Goal: Task Accomplishment & Management: Complete application form

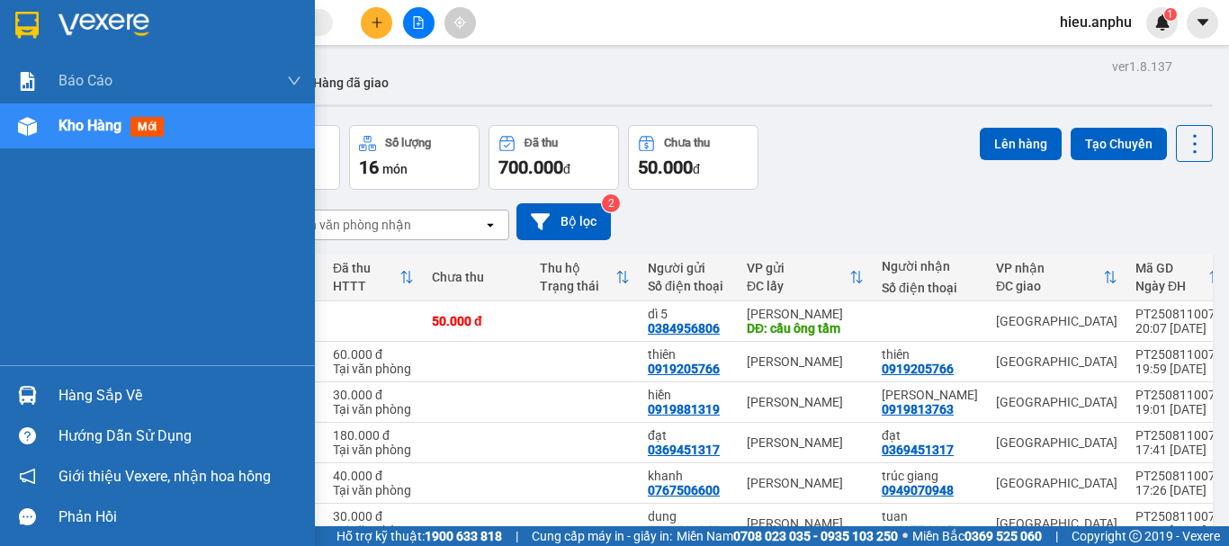
click at [18, 133] on img at bounding box center [27, 126] width 19 height 19
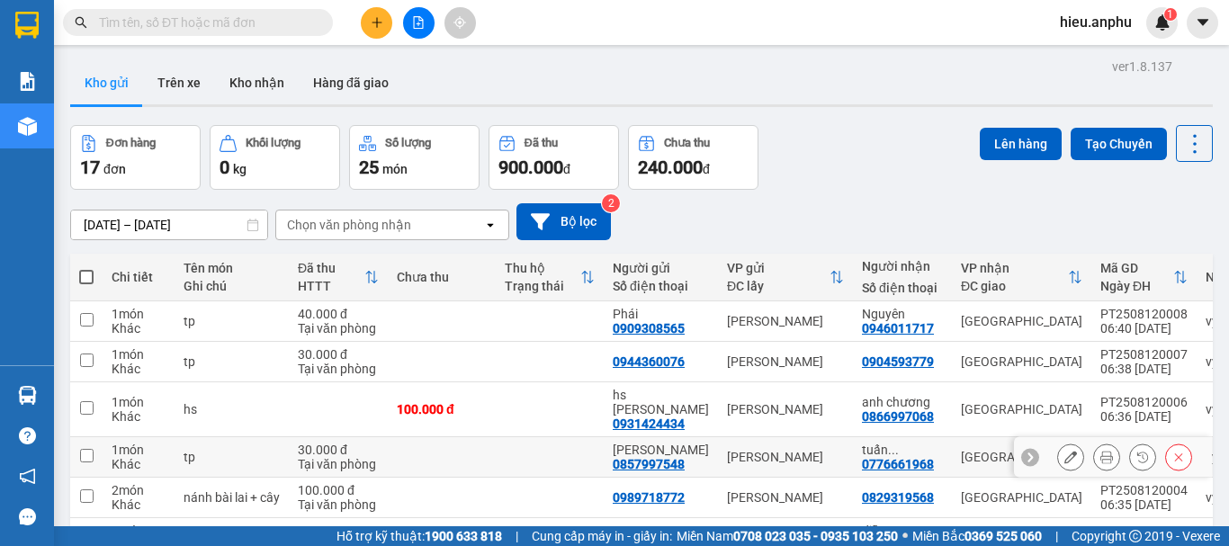
scroll to position [90, 0]
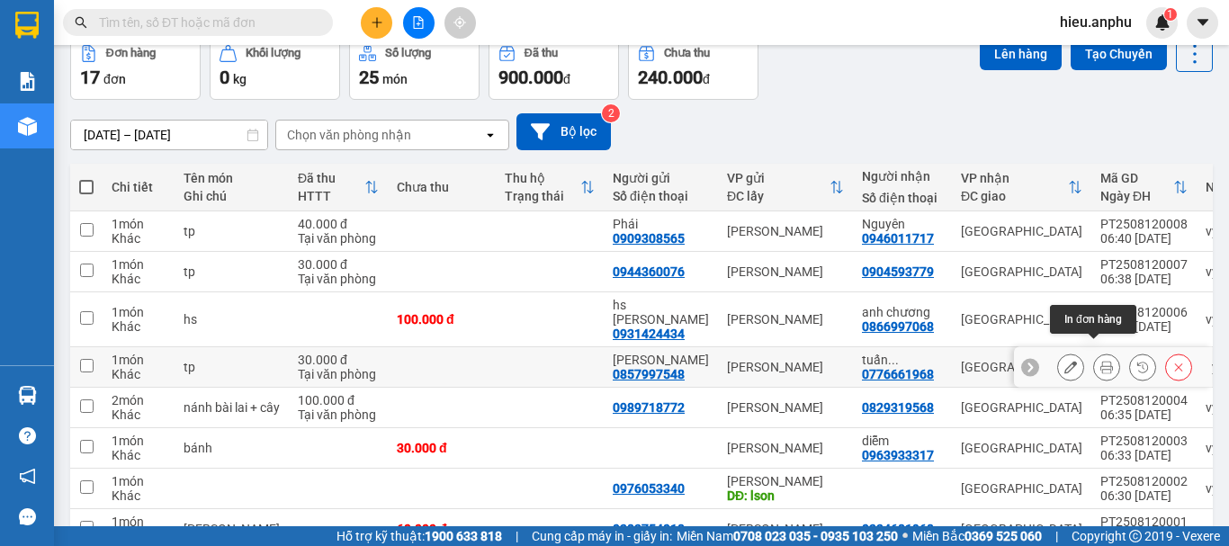
click at [1101, 361] on icon at bounding box center [1107, 367] width 13 height 13
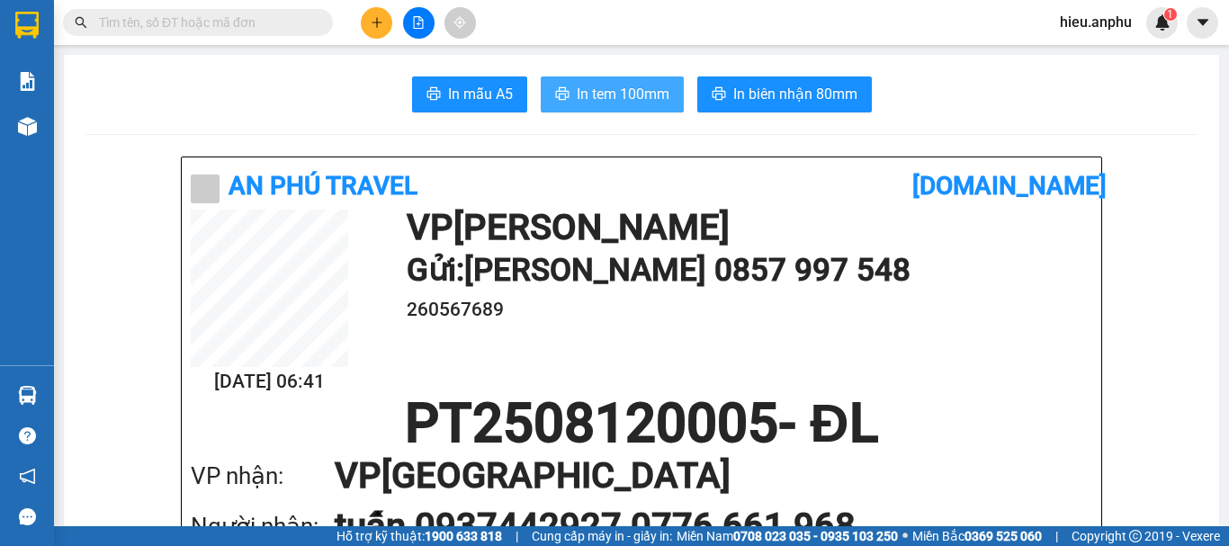
click at [587, 93] on span "In tem 100mm" at bounding box center [623, 94] width 93 height 23
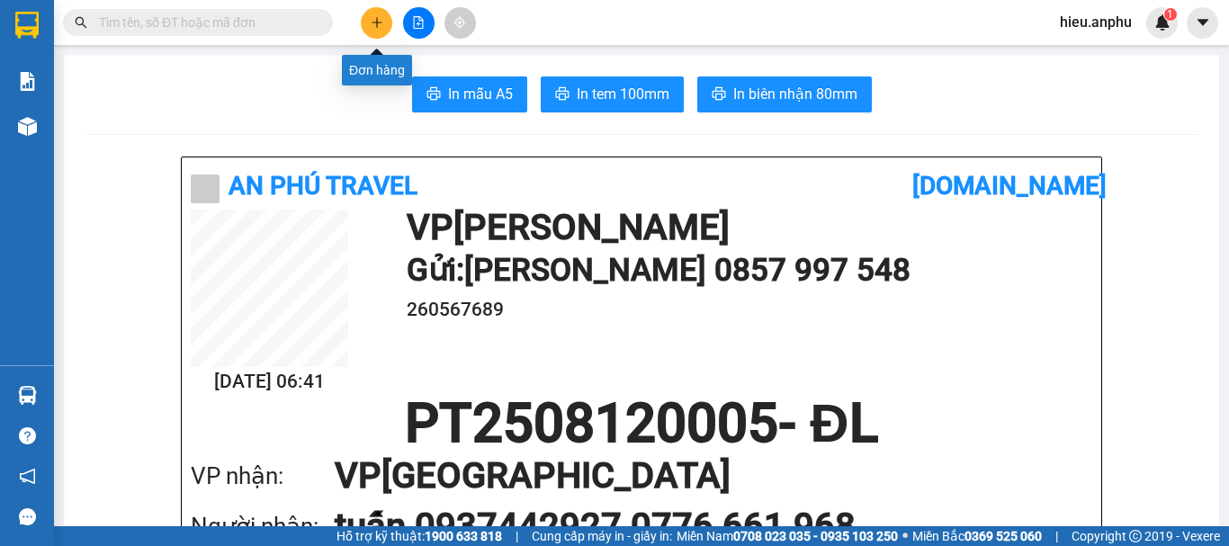
click at [375, 23] on icon "plus" at bounding box center [377, 22] width 13 height 13
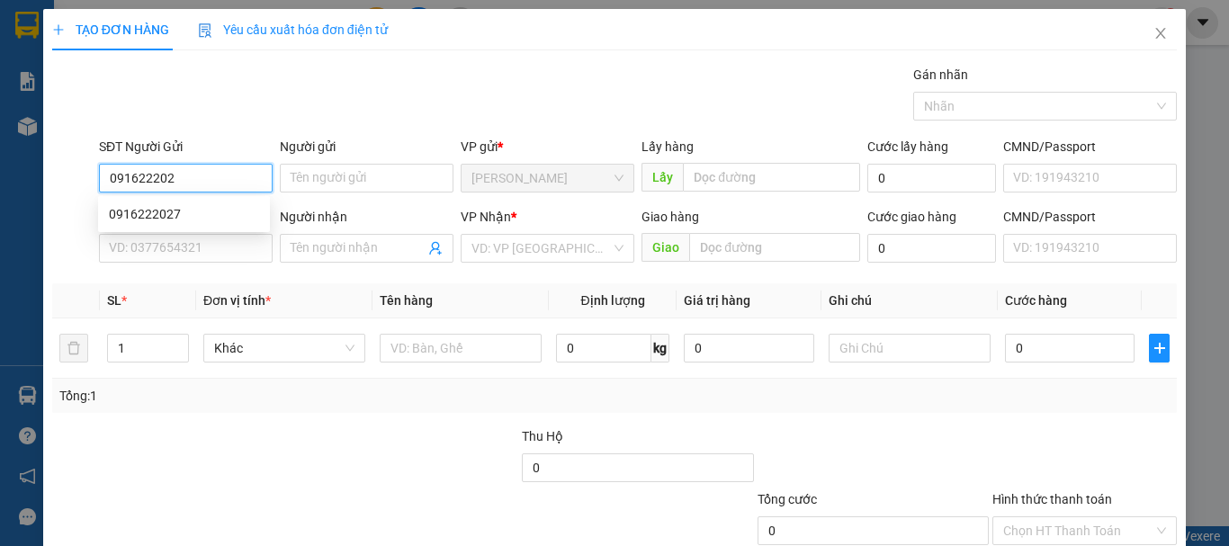
type input "0916222027"
click at [158, 214] on div "0916222027" at bounding box center [184, 214] width 150 height 20
type input "0908444663"
type input "30.000"
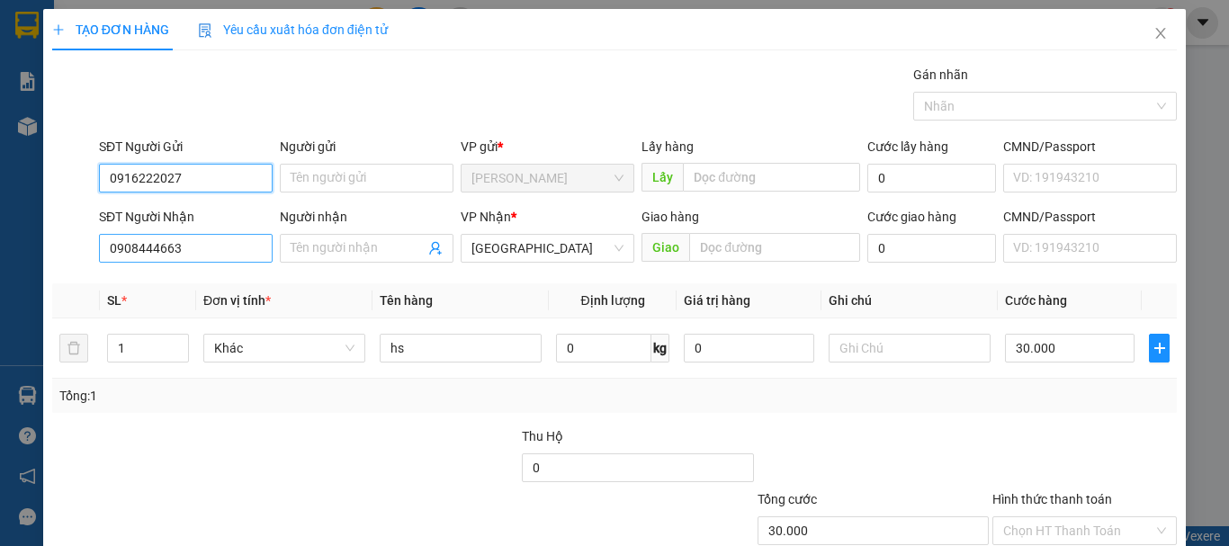
type input "0916222027"
click at [190, 250] on input "0908444663" at bounding box center [186, 248] width 174 height 29
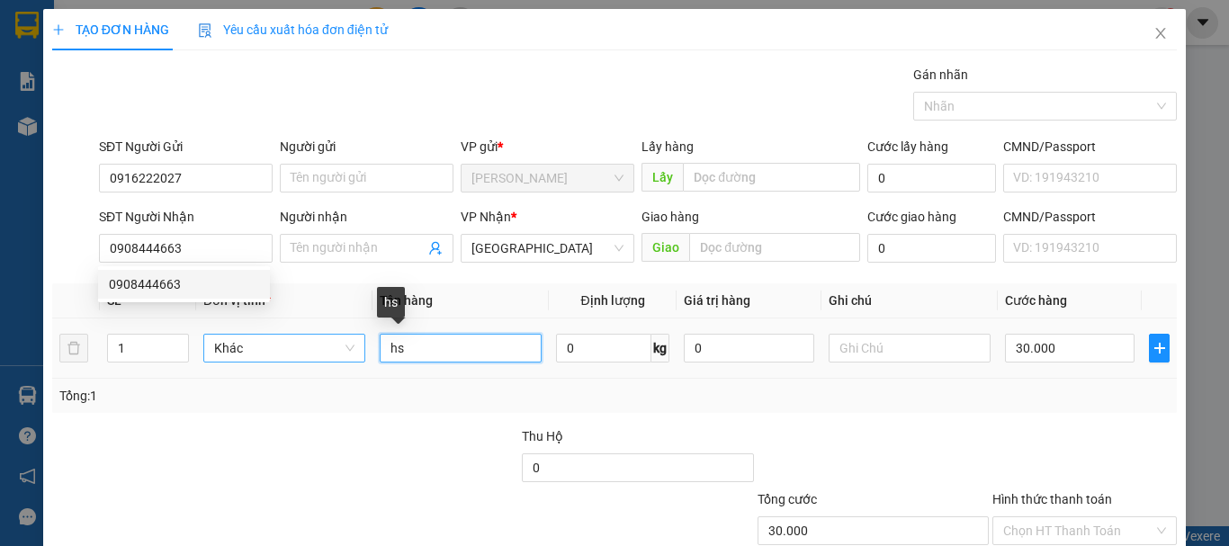
drag, startPoint x: 446, startPoint y: 348, endPoint x: 335, endPoint y: 351, distance: 111.6
click at [335, 351] on tr "1 Khác hs 0 kg 0 30.000" at bounding box center [614, 349] width 1125 height 60
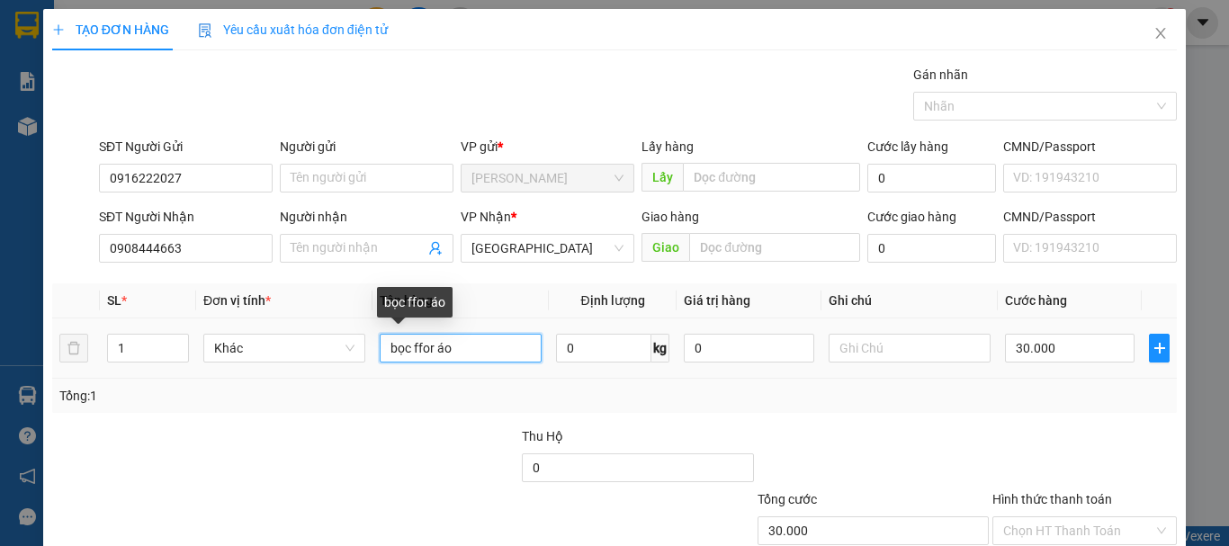
click at [428, 344] on input "bọc ffor áo" at bounding box center [461, 348] width 162 height 29
type input "bọc đỏ áo"
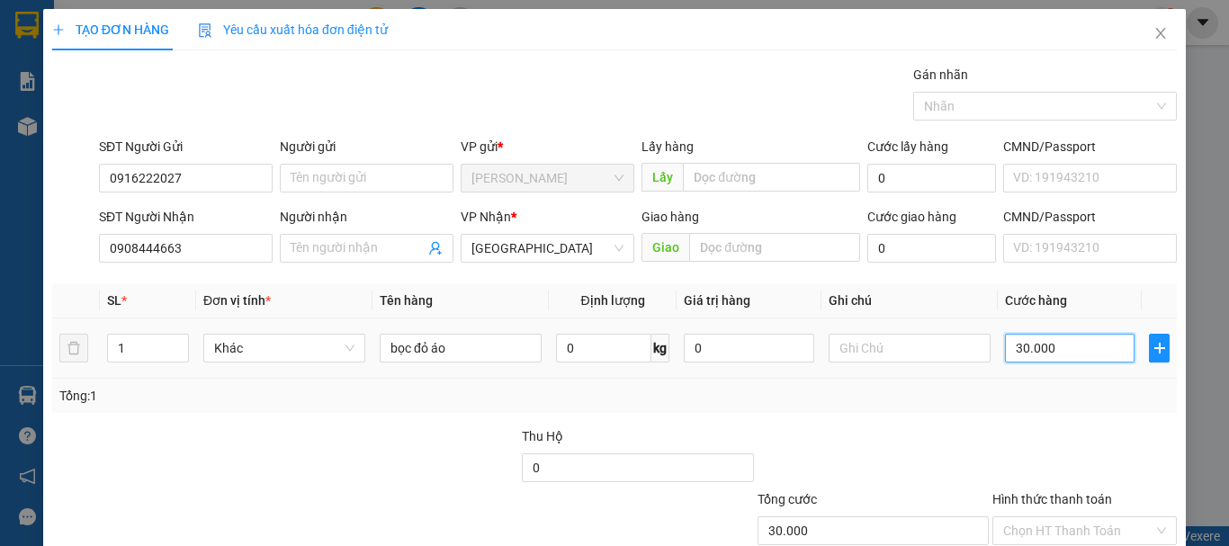
click at [1030, 353] on input "30.000" at bounding box center [1070, 348] width 130 height 29
type input "4"
type input "40"
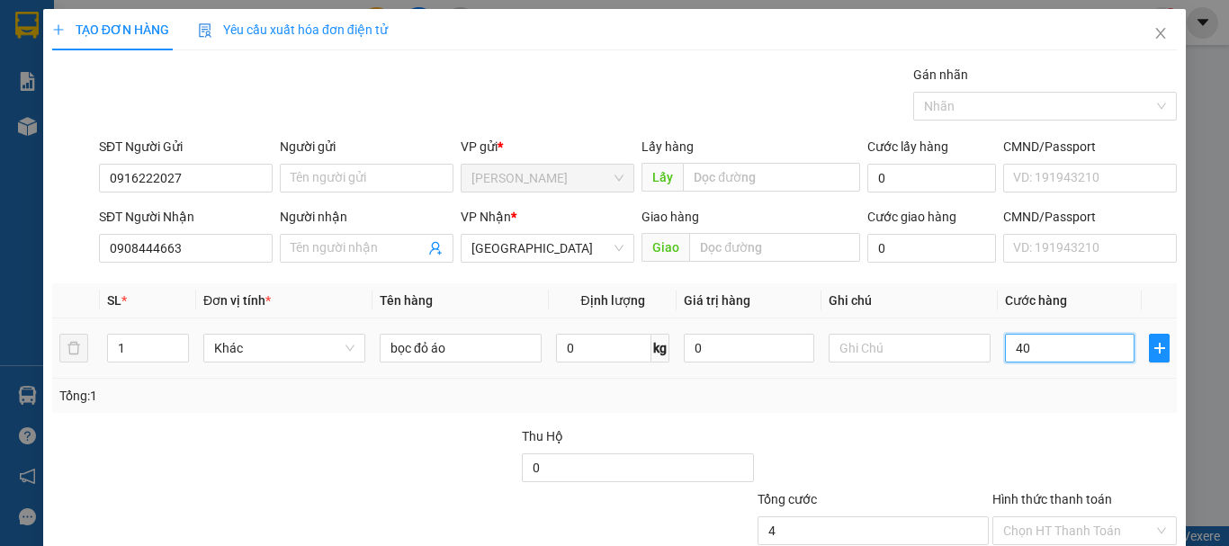
type input "40"
type input "40.000"
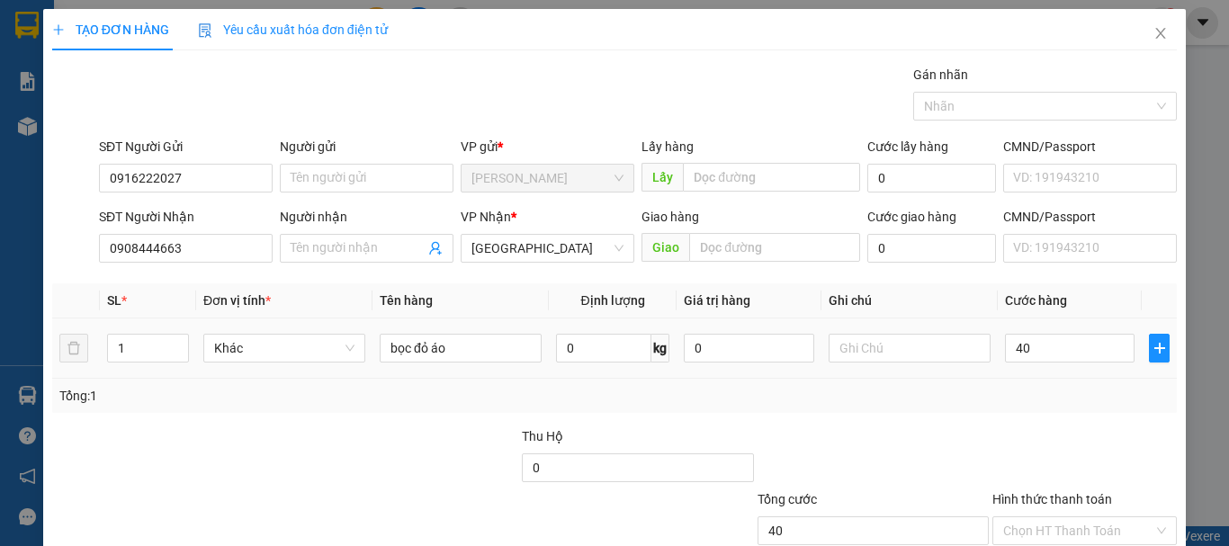
type input "40.000"
click at [1017, 426] on div "Transit Pickup Surcharge Ids Transit Deliver Surcharge Ids Transit Deliver Surc…" at bounding box center [614, 348] width 1125 height 566
click at [976, 400] on div "Tổng: 1" at bounding box center [614, 396] width 1111 height 20
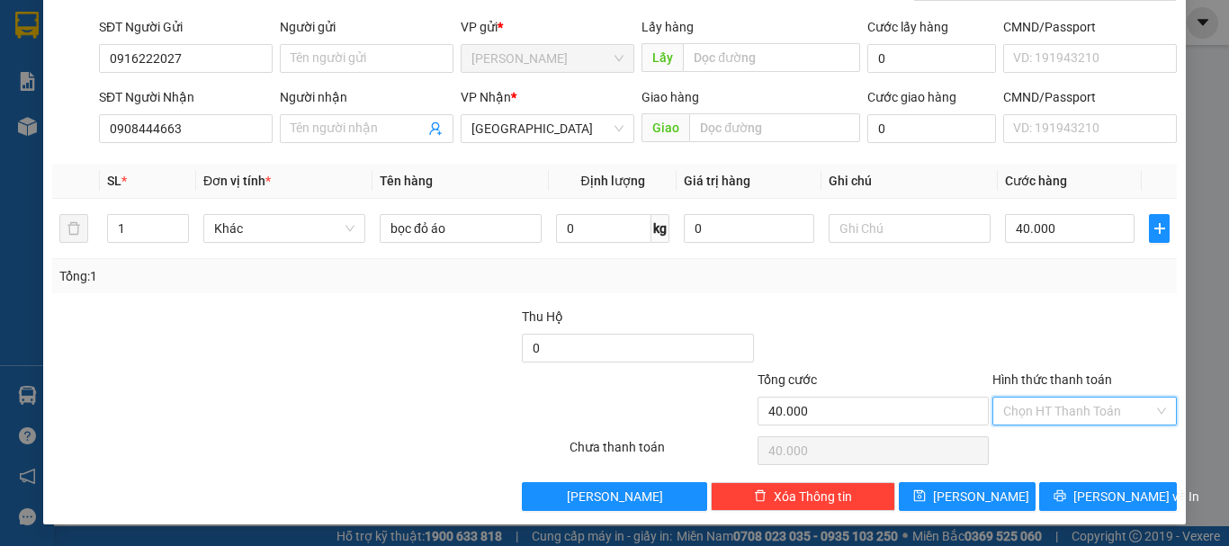
click at [1053, 419] on input "Hình thức thanh toán" at bounding box center [1079, 411] width 150 height 27
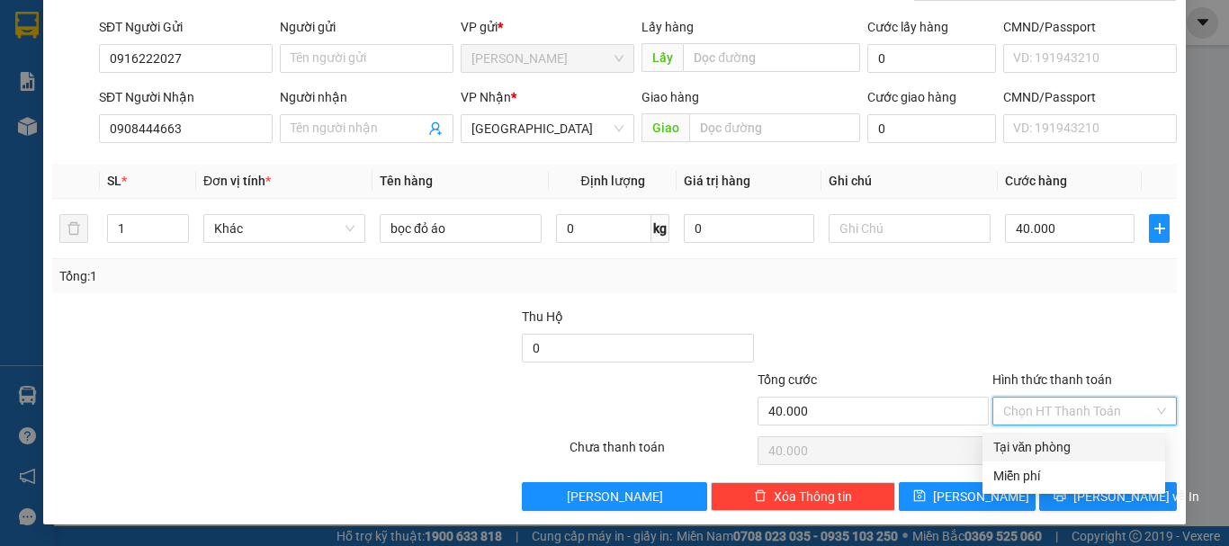
click at [1045, 438] on div "Tại văn phòng" at bounding box center [1074, 447] width 161 height 20
type input "0"
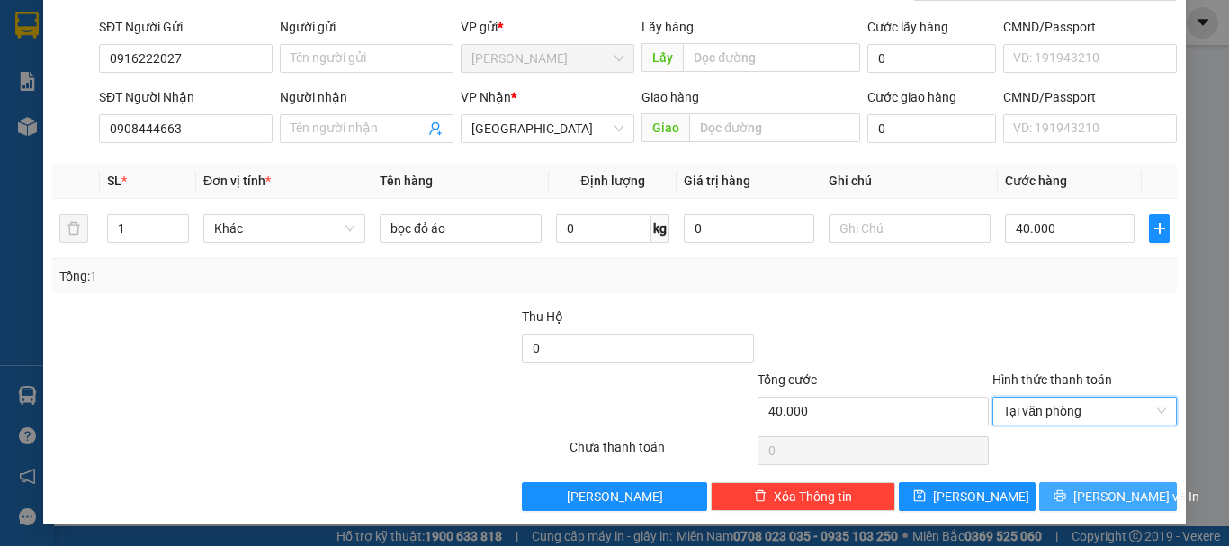
click at [1081, 493] on span "[PERSON_NAME] và In" at bounding box center [1137, 497] width 126 height 20
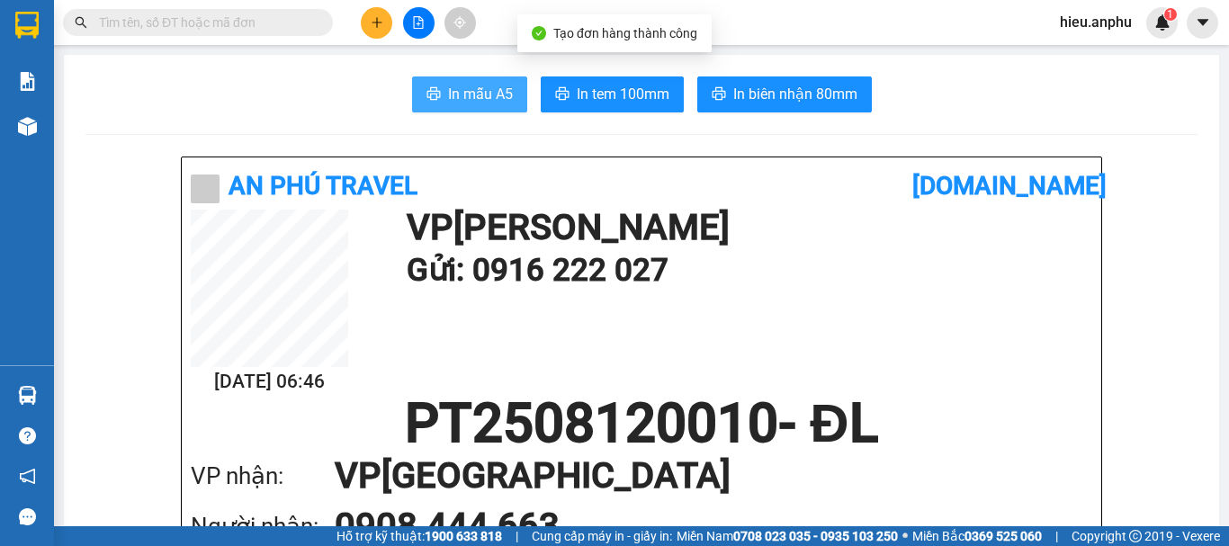
click at [463, 94] on span "In mẫu A5" at bounding box center [480, 94] width 65 height 23
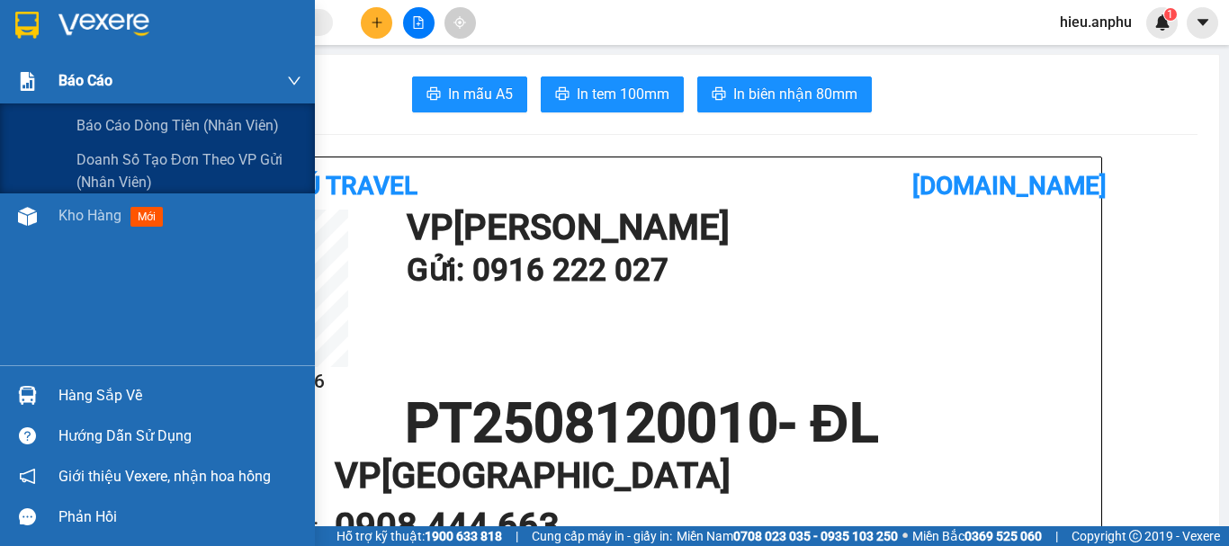
click at [39, 82] on div at bounding box center [28, 82] width 32 height 32
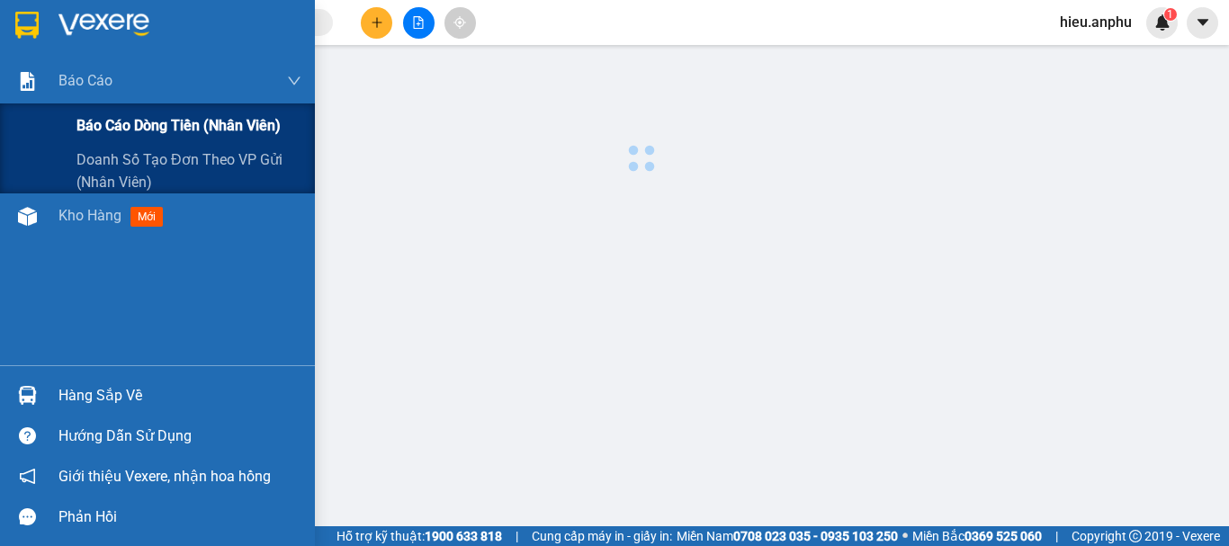
click at [106, 116] on span "Báo cáo dòng tiền (nhân viên)" at bounding box center [179, 125] width 204 height 23
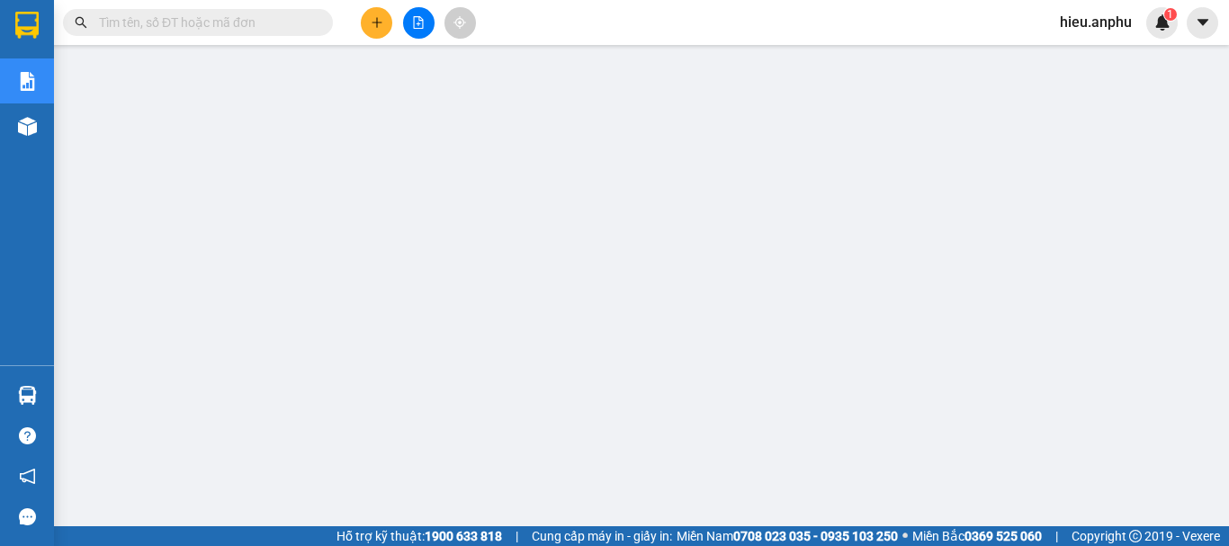
click at [214, 33] on span at bounding box center [198, 22] width 270 height 27
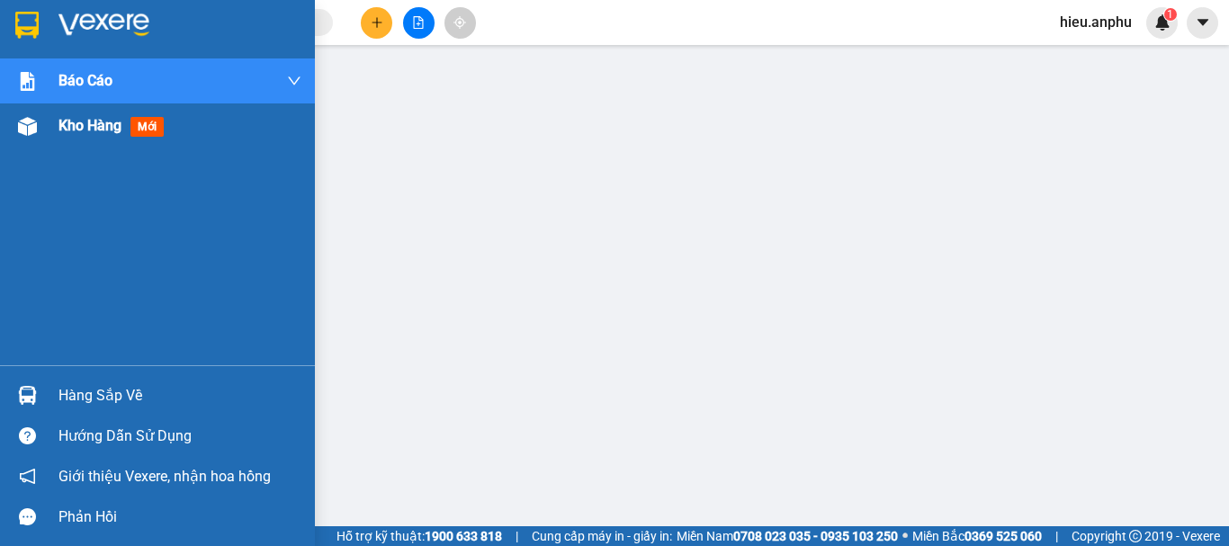
drag, startPoint x: 80, startPoint y: 140, endPoint x: 129, endPoint y: 119, distance: 52.8
click at [80, 139] on div "Kho hàng mới" at bounding box center [180, 126] width 243 height 45
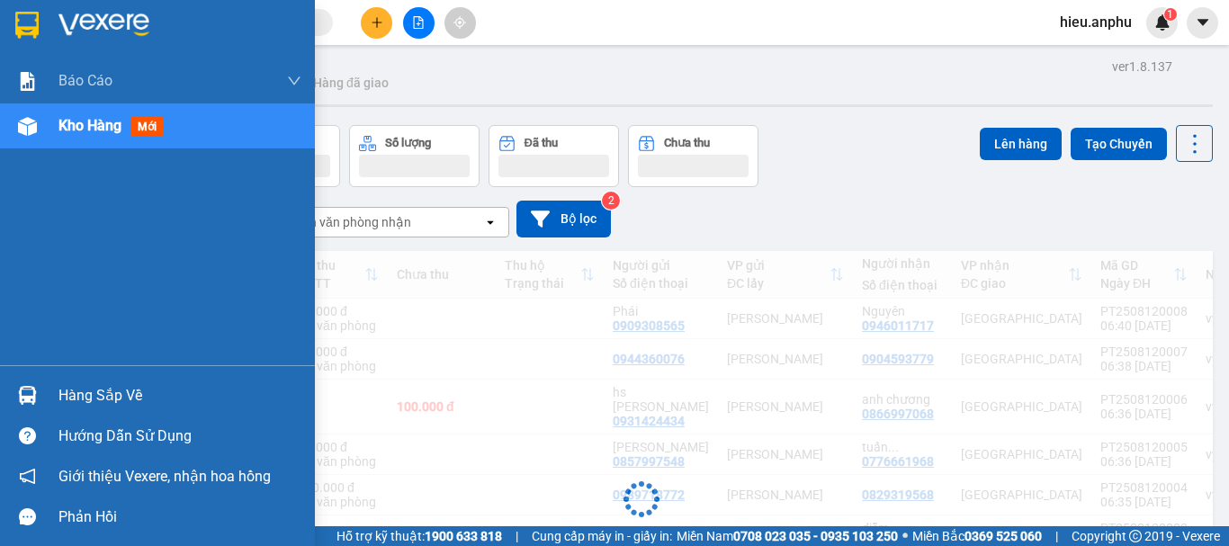
click at [122, 121] on span "Kho hàng" at bounding box center [90, 125] width 63 height 17
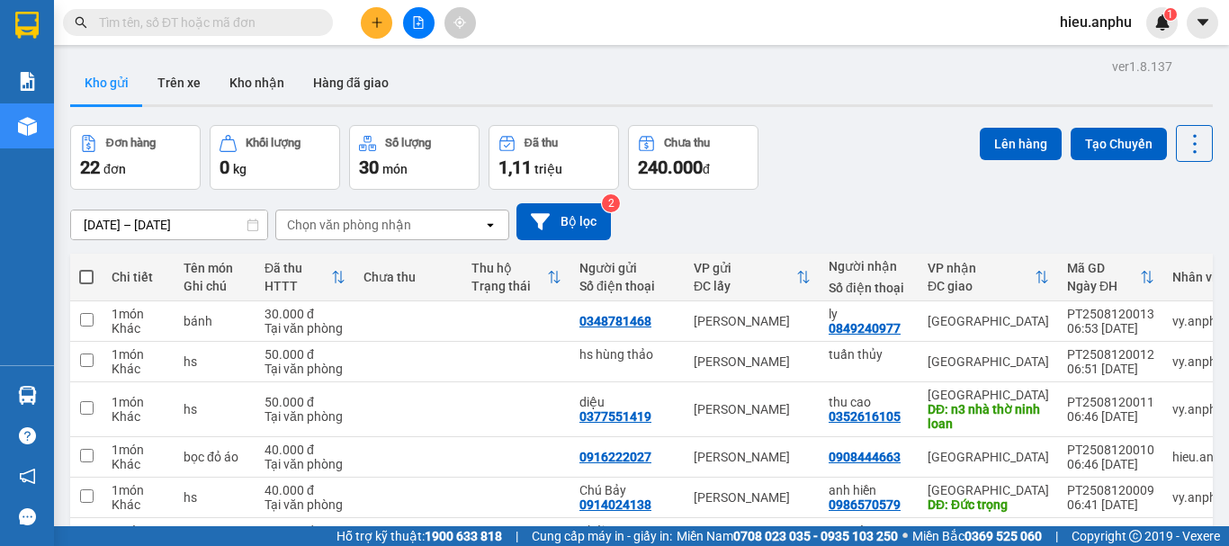
click at [214, 23] on input "text" at bounding box center [205, 23] width 212 height 20
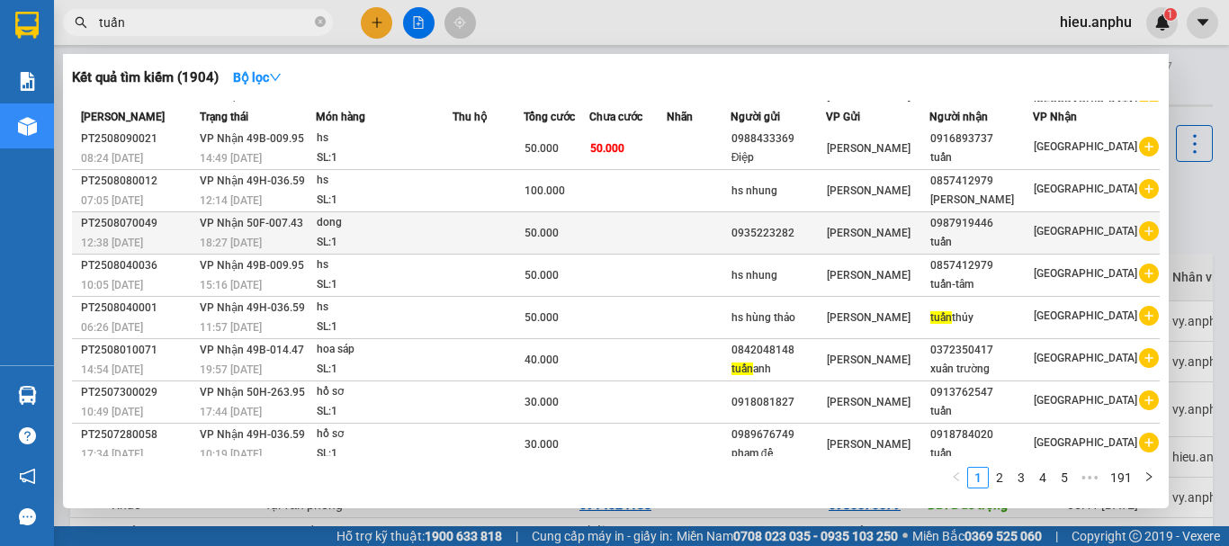
scroll to position [100, 0]
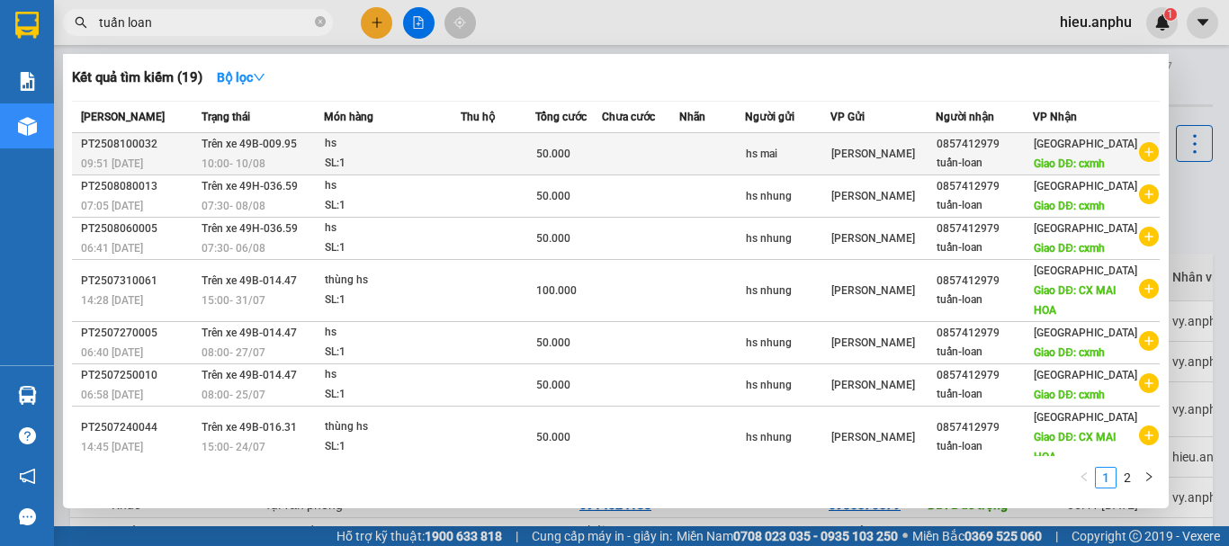
type input "tuấn loan"
click at [1139, 155] on icon "plus-circle" at bounding box center [1149, 152] width 20 height 20
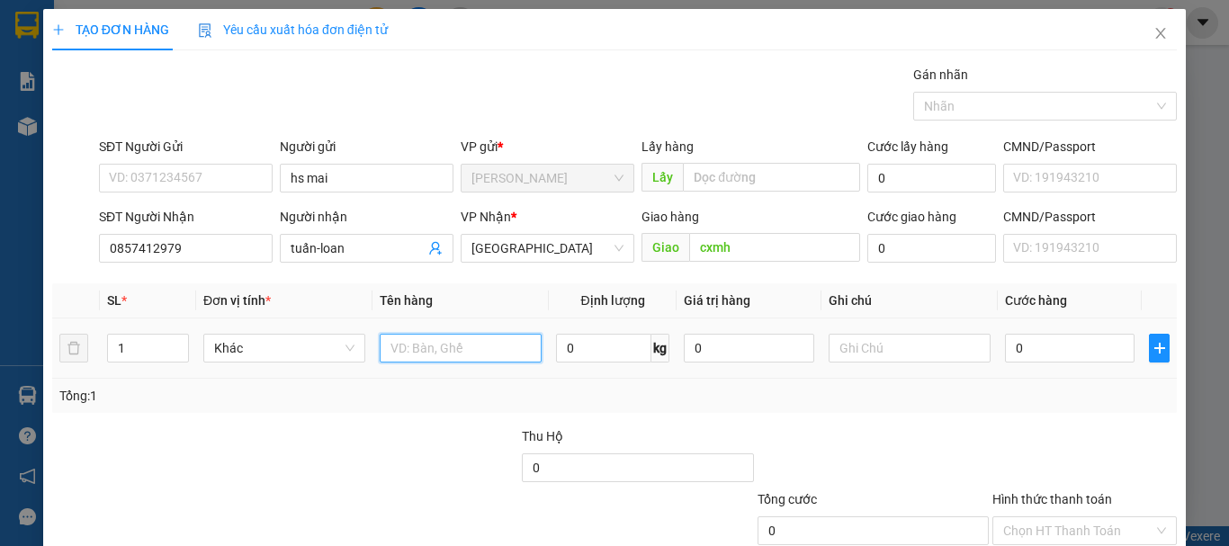
click at [472, 353] on input "text" at bounding box center [461, 348] width 162 height 29
type input "hs"
